Goal: Transaction & Acquisition: Purchase product/service

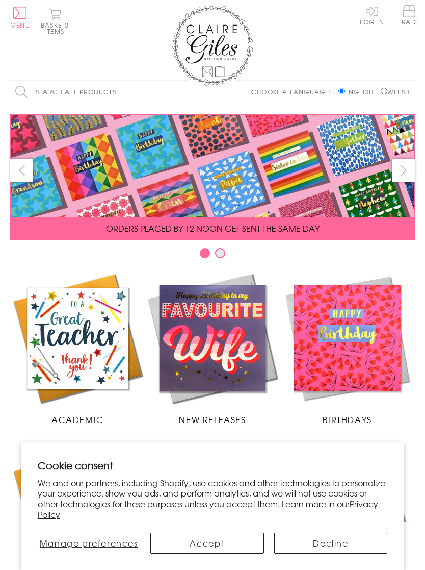
click at [174, 546] on button "Accept" at bounding box center [207, 542] width 114 height 21
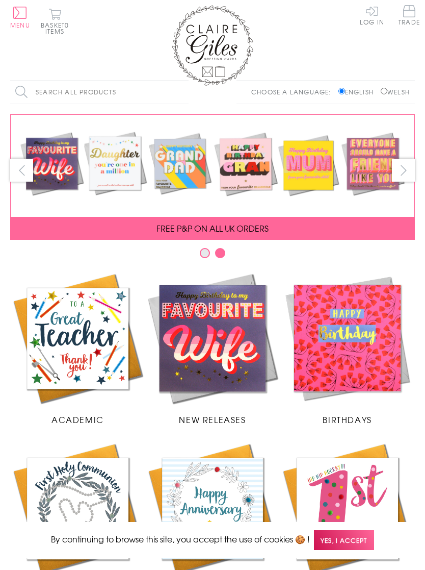
click at [409, 13] on span "Trade" at bounding box center [409, 15] width 21 height 20
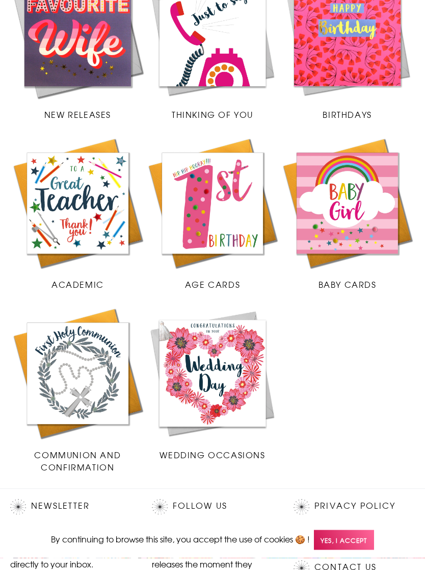
scroll to position [301, 0]
click at [55, 237] on img at bounding box center [77, 203] width 135 height 135
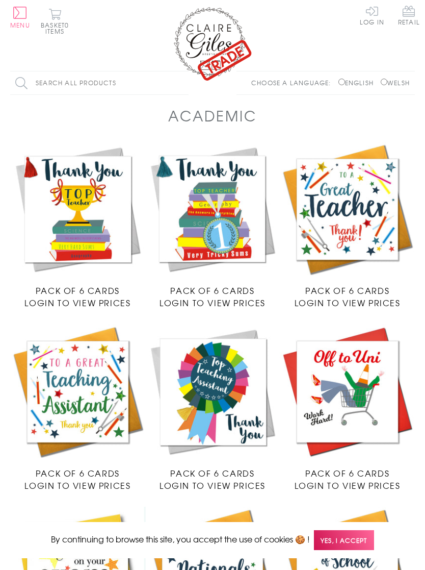
click at [39, 83] on input "Search all products" at bounding box center [99, 82] width 178 height 23
type input "Well done"
click at [184, 83] on input "Search" at bounding box center [183, 82] width 10 height 23
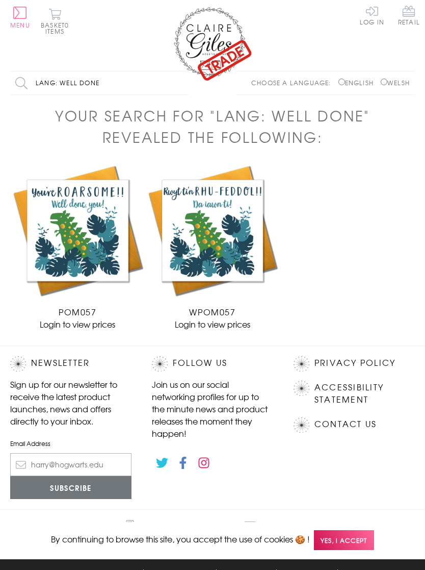
click at [423, 200] on article "Your search for "lang: Well done" revealed the following: Congratulations Well …" at bounding box center [212, 225] width 425 height 240
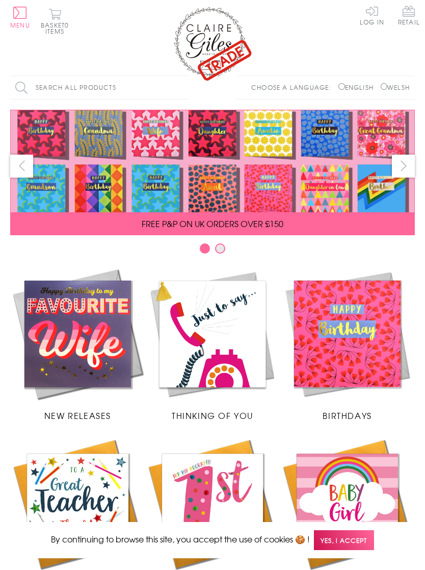
scroll to position [318, 0]
